Goal: Task Accomplishment & Management: Manage account settings

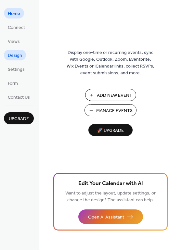
click at [15, 54] on span "Design" at bounding box center [15, 55] width 14 height 7
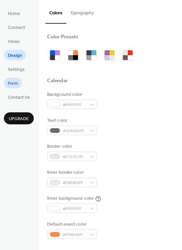
click at [11, 80] on span "Form" at bounding box center [13, 83] width 10 height 7
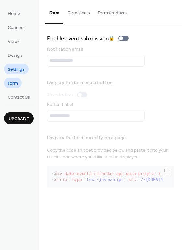
click at [16, 70] on span "Settings" at bounding box center [16, 69] width 17 height 7
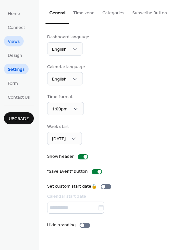
click at [12, 45] on span "Views" at bounding box center [14, 41] width 12 height 7
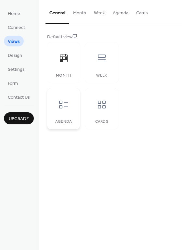
click at [57, 106] on div at bounding box center [63, 104] width 19 height 19
click at [61, 65] on div at bounding box center [63, 58] width 19 height 19
click at [97, 108] on icon at bounding box center [101, 104] width 10 height 10
click at [100, 69] on div "Week" at bounding box center [101, 62] width 33 height 41
click at [64, 98] on div at bounding box center [63, 104] width 19 height 19
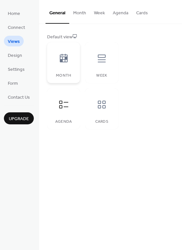
click at [58, 72] on div "Month" at bounding box center [63, 62] width 33 height 41
